Goal: Communication & Community: Participate in discussion

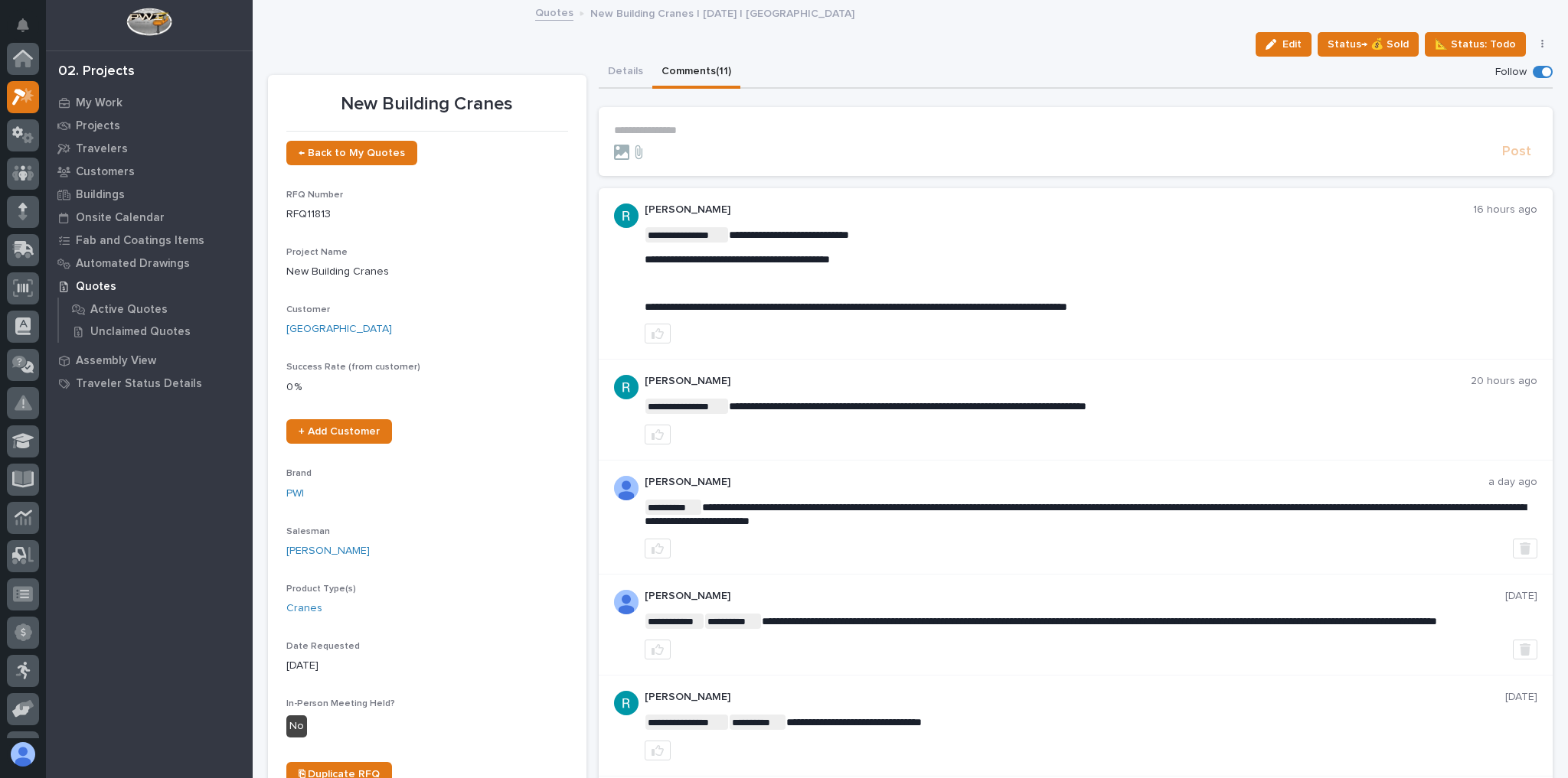
scroll to position [39, 0]
click at [699, 127] on p "**********" at bounding box center [1076, 130] width 924 height 13
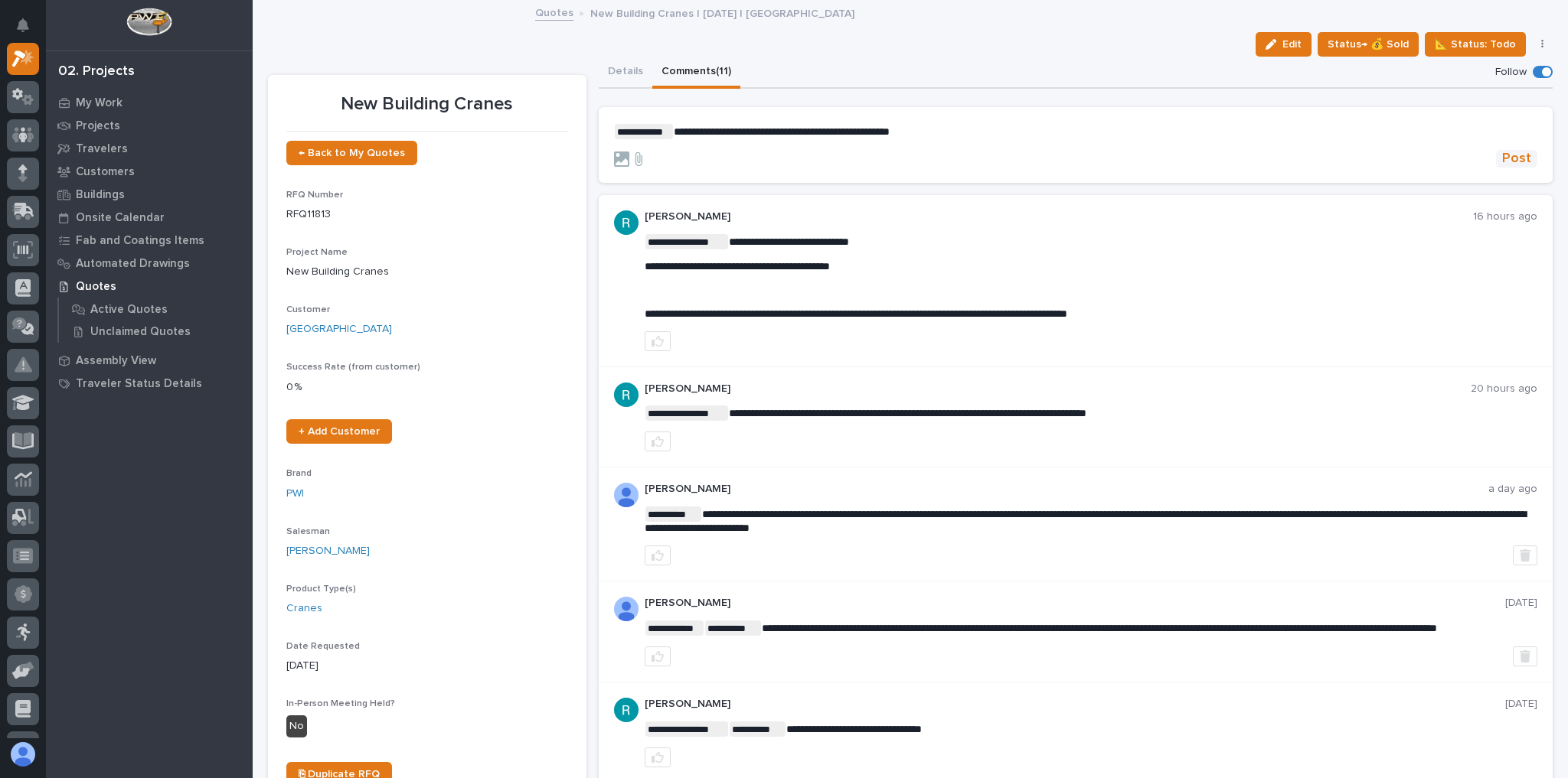
click at [1511, 159] on span "Post" at bounding box center [1517, 158] width 29 height 17
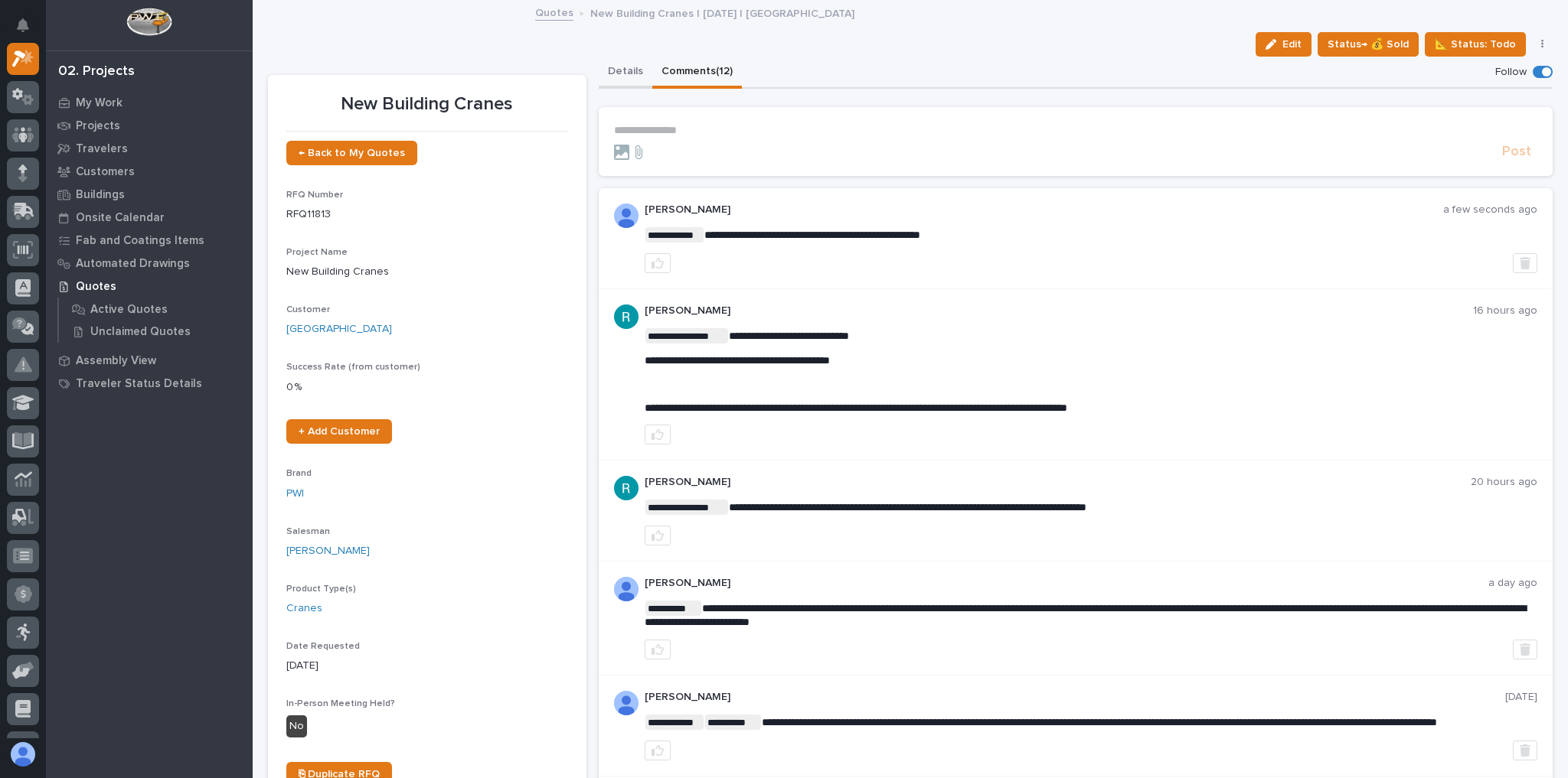
click at [606, 81] on button "Details" at bounding box center [625, 72] width 53 height 32
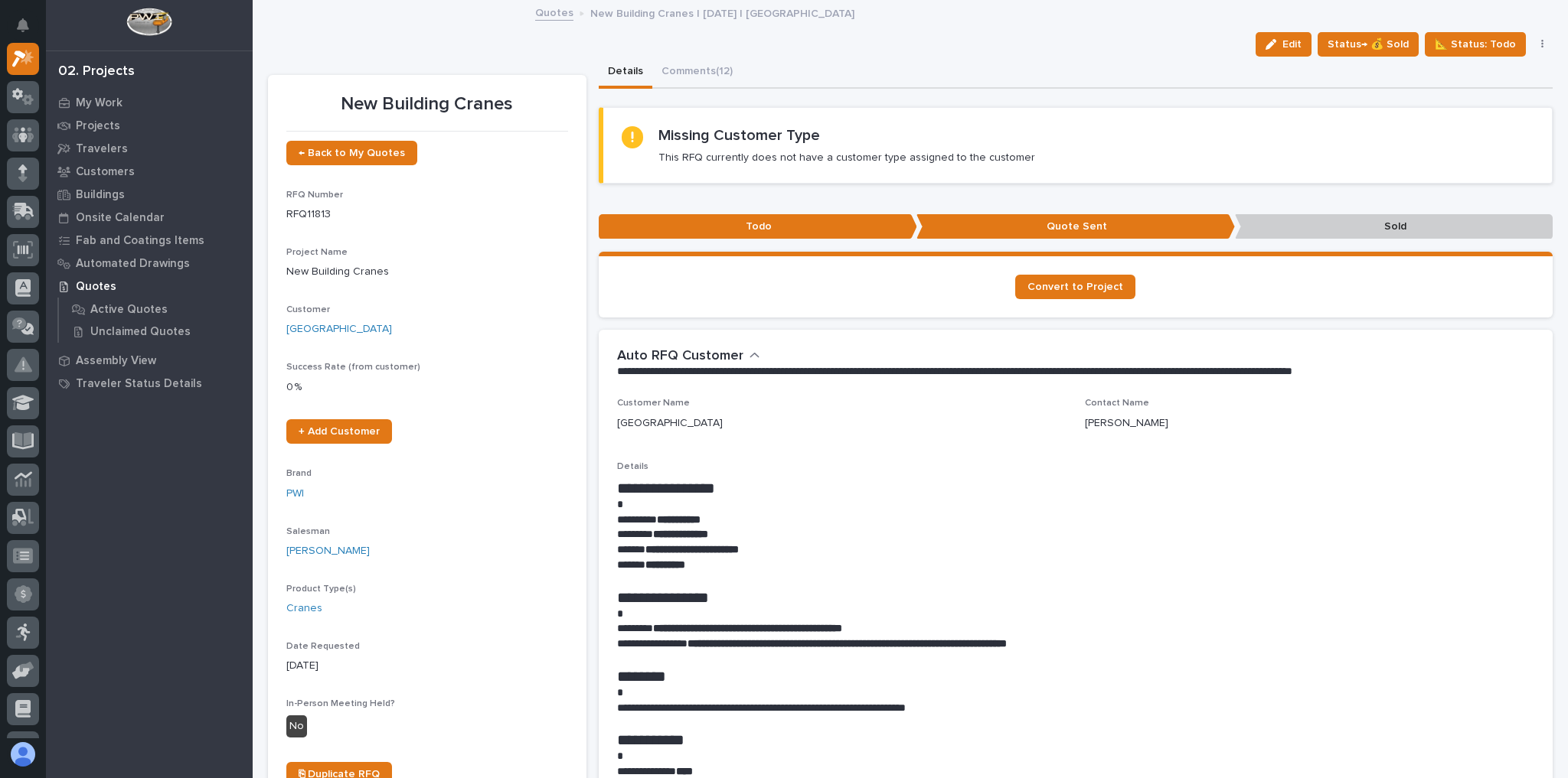
click at [608, 77] on button "Details" at bounding box center [625, 72] width 53 height 32
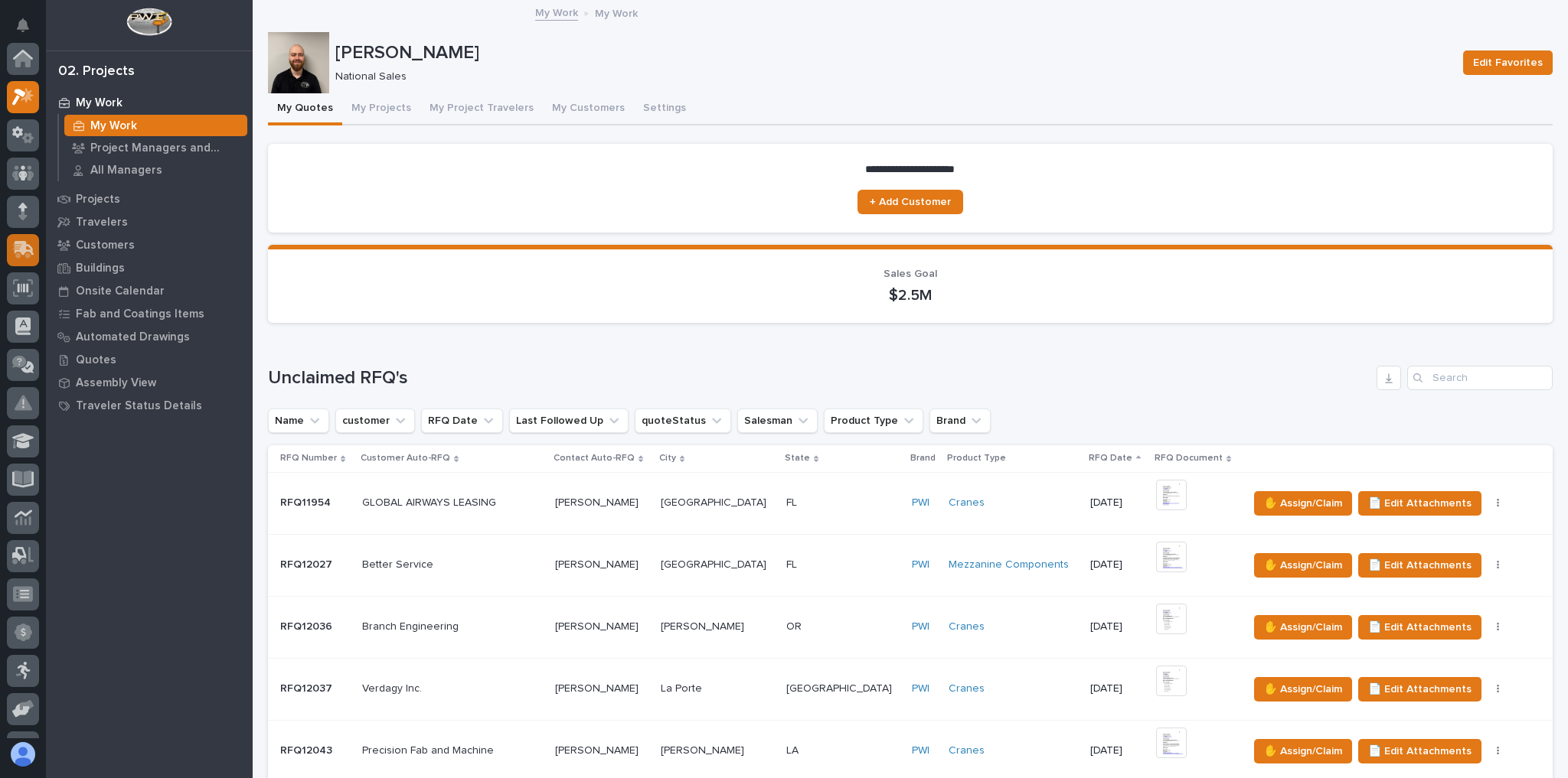
scroll to position [39, 0]
click at [26, 203] on icon at bounding box center [23, 211] width 22 height 17
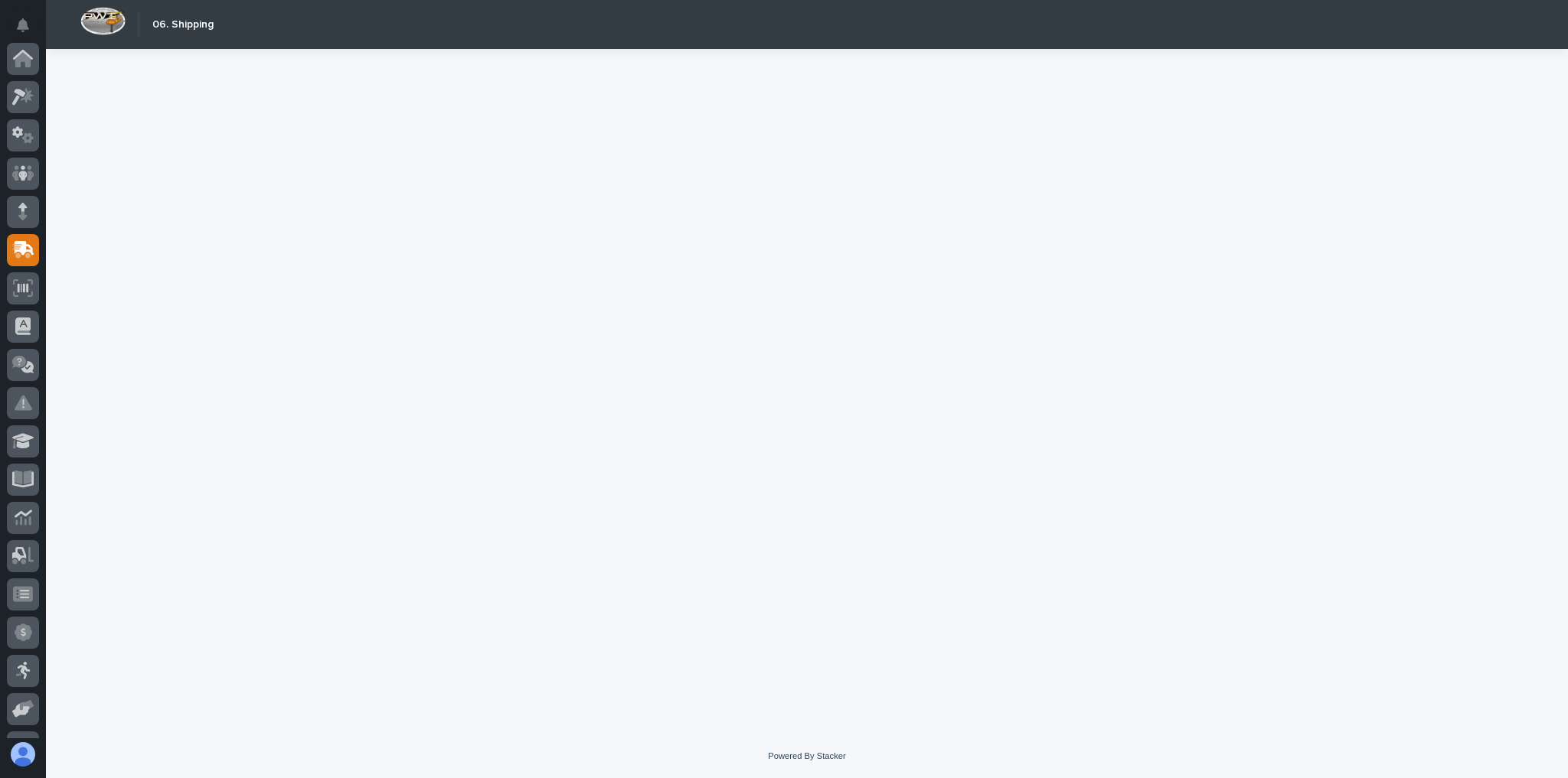
scroll to position [183, 0]
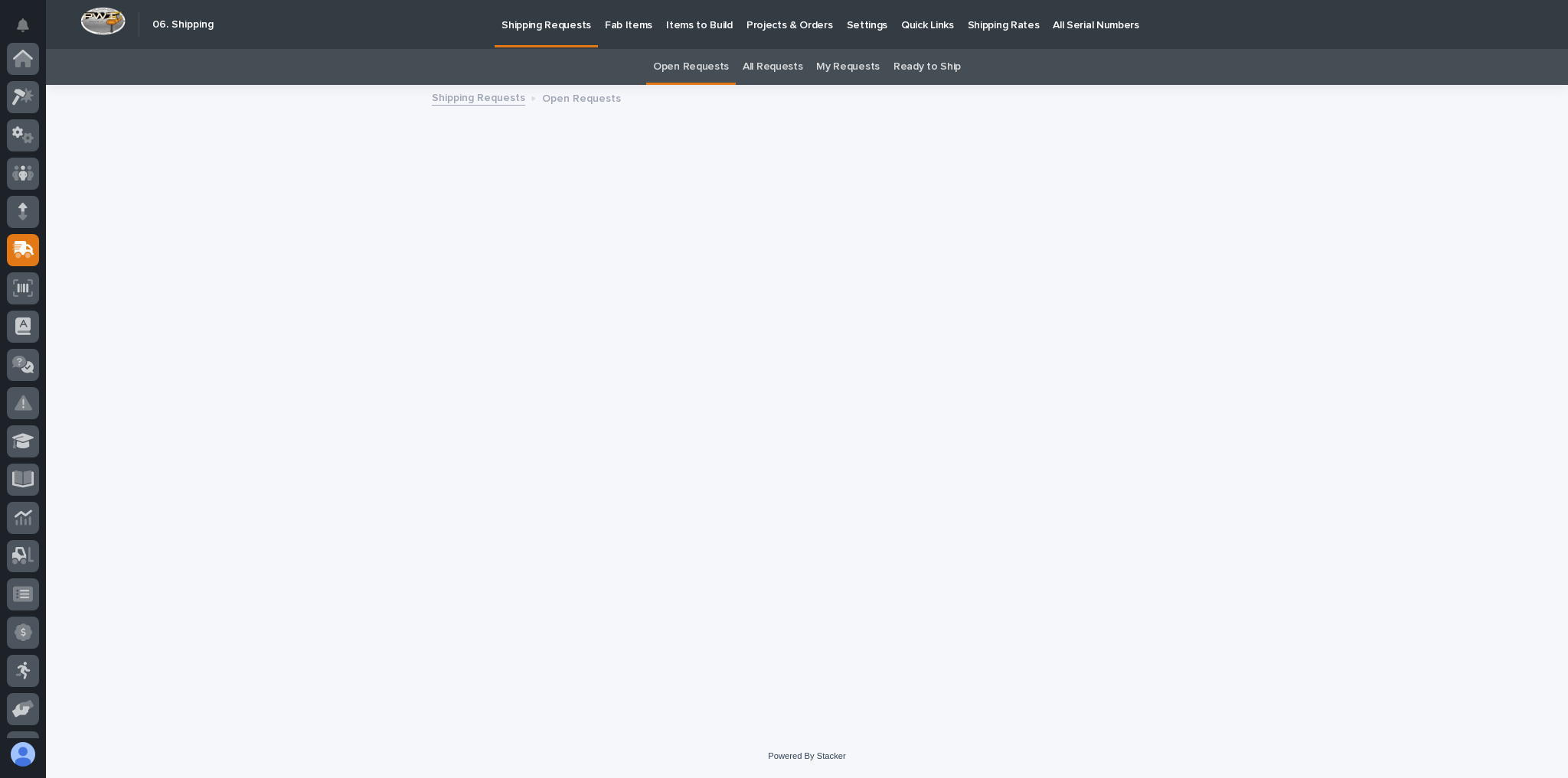
scroll to position [183, 0]
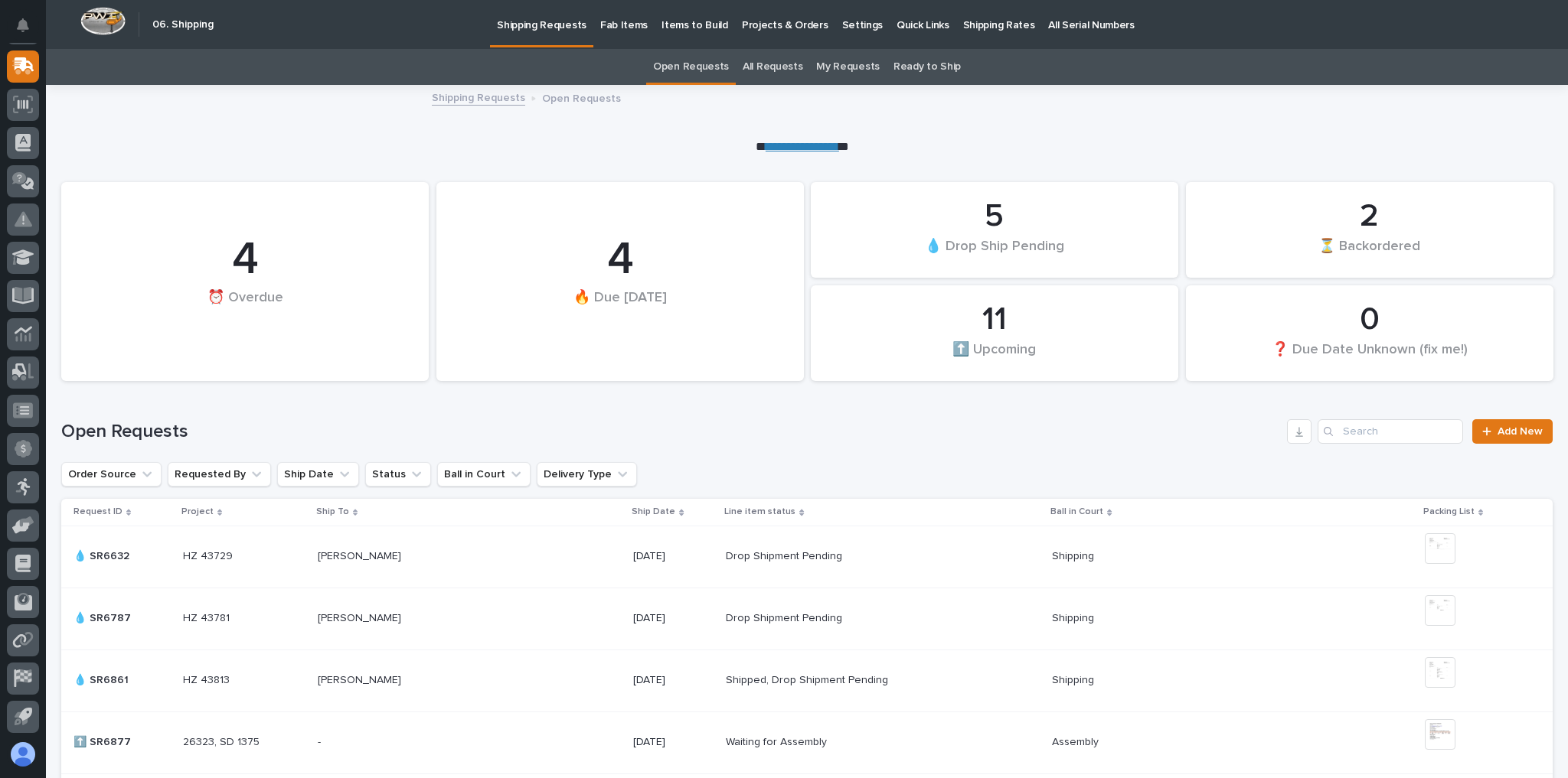
click at [963, 21] on p "Shipping Rates" at bounding box center [999, 16] width 72 height 32
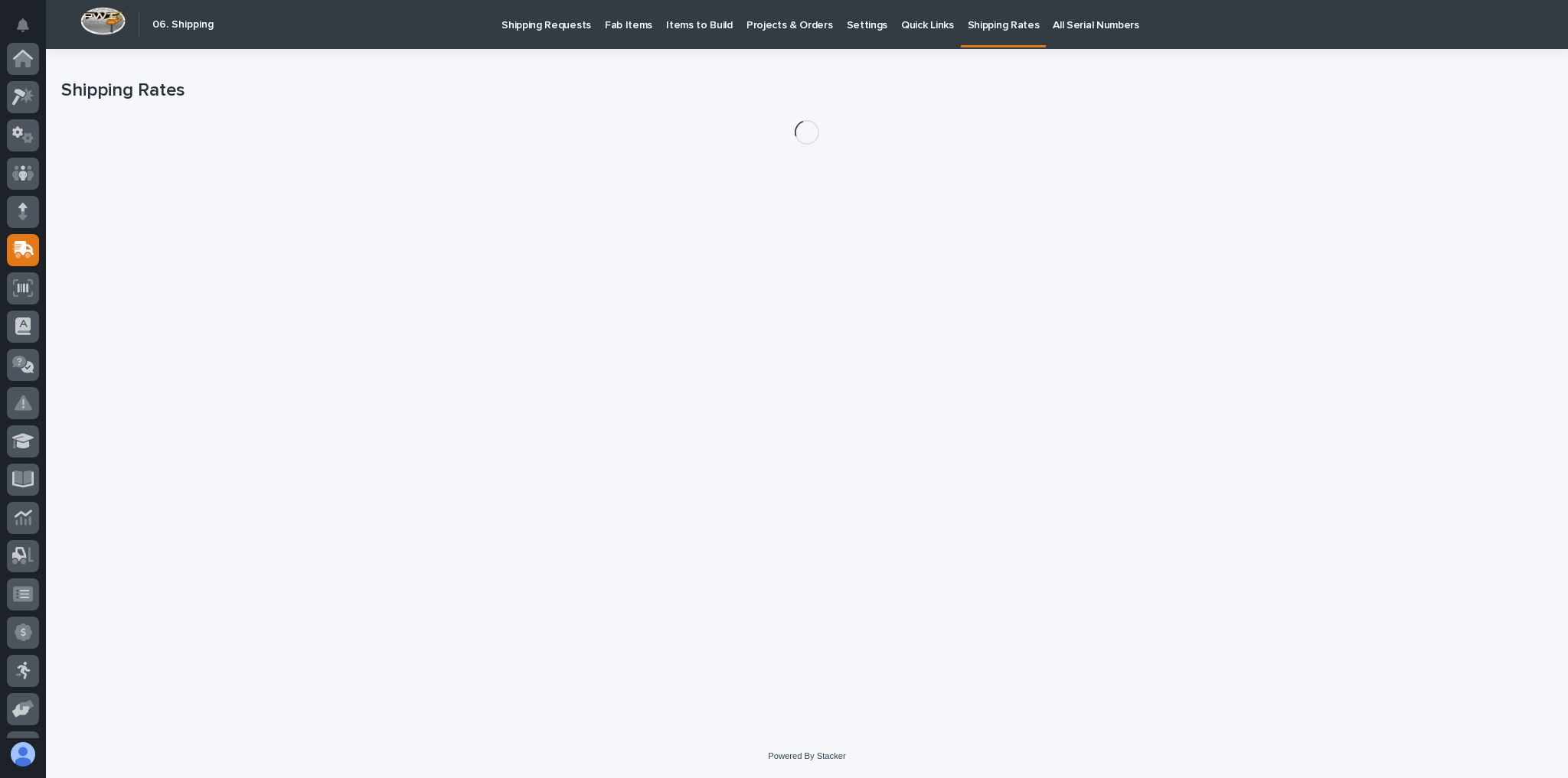
scroll to position [183, 0]
